Goal: Use online tool/utility: Utilize a website feature to perform a specific function

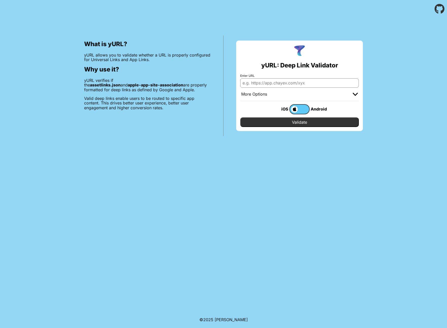
click at [255, 82] on input "Enter URL" at bounding box center [299, 82] width 119 height 9
type input "[URL][DOMAIN_NAME]"
click at [300, 127] on div "yURL: Deep Link Validator Enter URL [URL][DOMAIN_NAME] More Options Apple App P…" at bounding box center [299, 86] width 127 height 90
click at [298, 125] on input "Validate" at bounding box center [299, 122] width 119 height 10
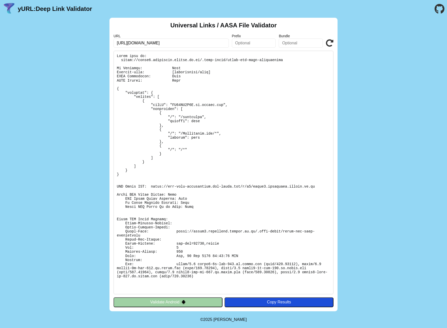
click at [311, 185] on pre at bounding box center [223, 172] width 220 height 243
drag, startPoint x: 311, startPoint y: 185, endPoint x: 158, endPoint y: 185, distance: 153.0
click at [158, 185] on pre at bounding box center [223, 172] width 220 height 243
copy pre "https://app-site-association.cdn-apple.com/a/v1/stage1.kdumobile.kindai.ac.jp"
